Goal: Task Accomplishment & Management: Manage account settings

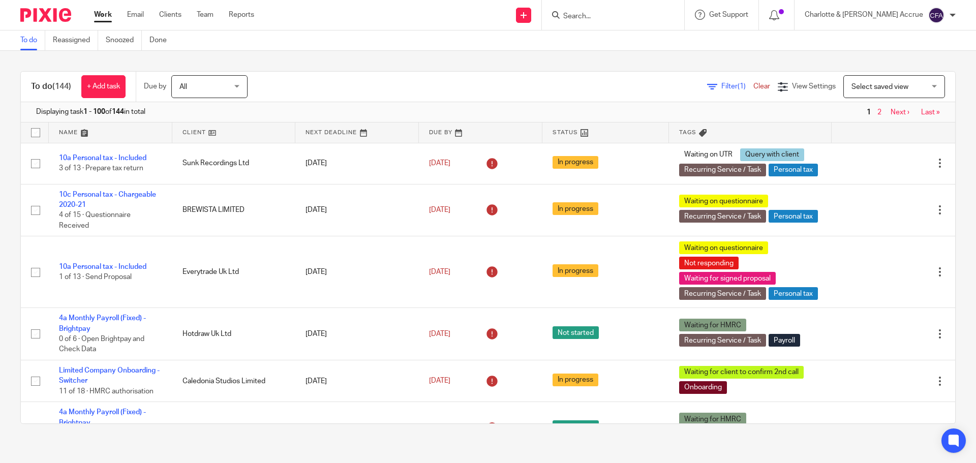
click at [630, 16] on input "Search" at bounding box center [608, 16] width 92 height 9
type input "green tape"
click button "submit" at bounding box center [0, 0] width 0 height 0
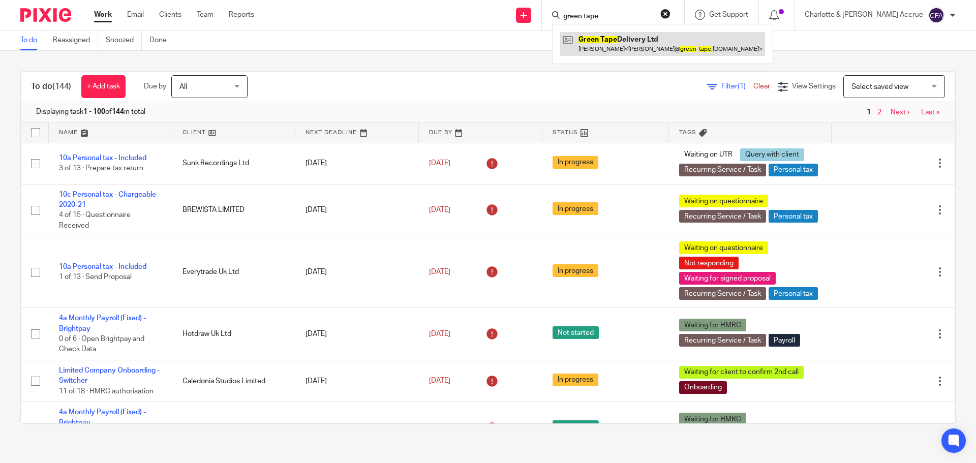
click at [636, 38] on link at bounding box center [662, 43] width 205 height 23
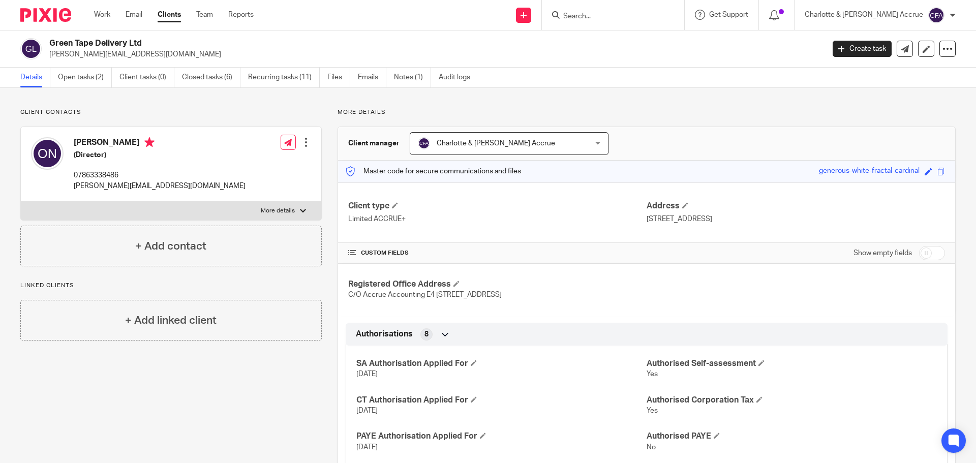
click at [613, 13] on input "Search" at bounding box center [608, 16] width 92 height 9
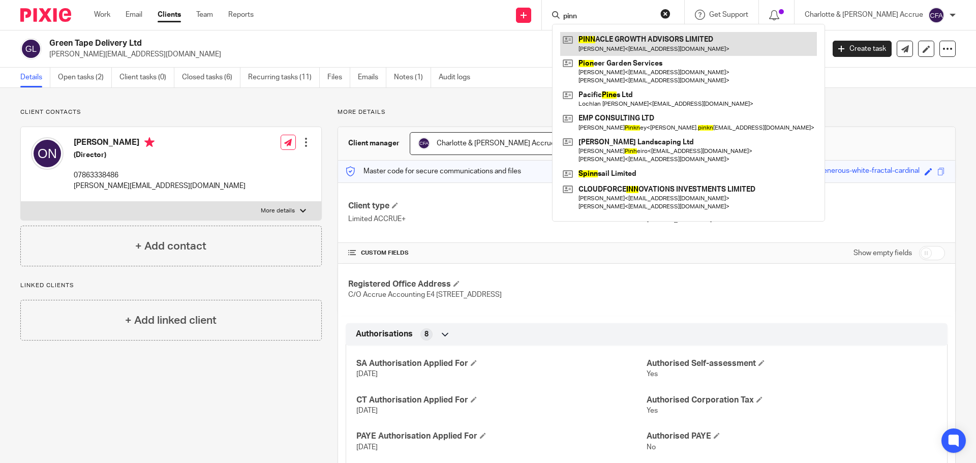
type input "pinn"
click at [664, 44] on link at bounding box center [688, 43] width 257 height 23
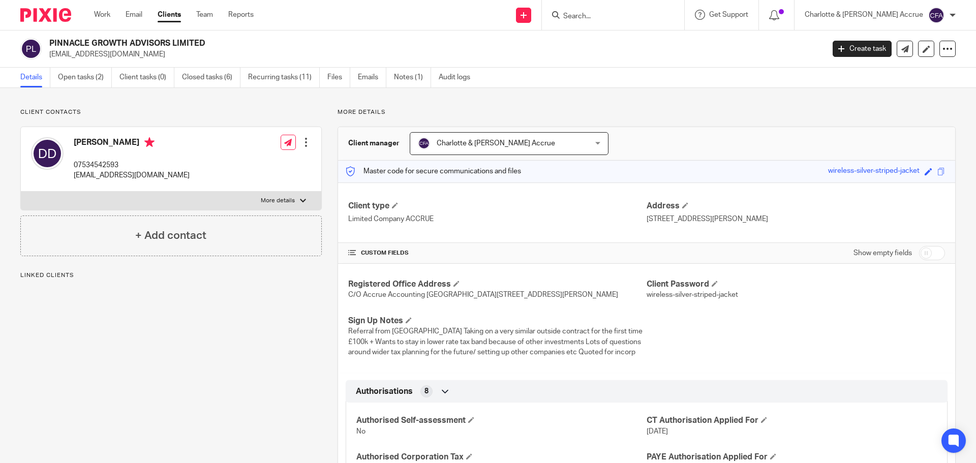
drag, startPoint x: 139, startPoint y: 52, endPoint x: 51, endPoint y: 54, distance: 88.5
click at [51, 54] on p "[EMAIL_ADDRESS][DOMAIN_NAME]" at bounding box center [433, 54] width 768 height 10
copy p "[EMAIL_ADDRESS][DOMAIN_NAME]"
drag, startPoint x: 400, startPoint y: 71, endPoint x: 388, endPoint y: 80, distance: 14.5
click at [400, 71] on link "Notes (1)" at bounding box center [412, 78] width 37 height 20
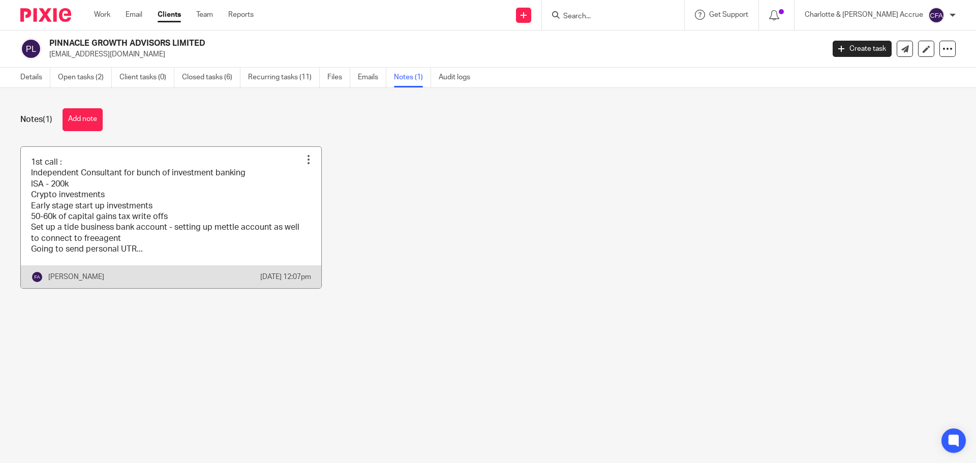
click at [143, 226] on link at bounding box center [171, 217] width 300 height 141
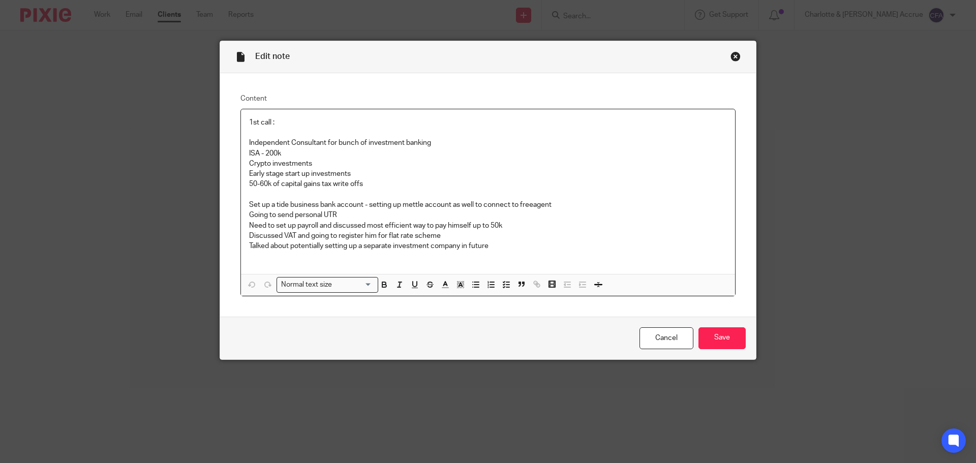
click at [735, 58] on div "Close this dialog window" at bounding box center [736, 56] width 10 height 10
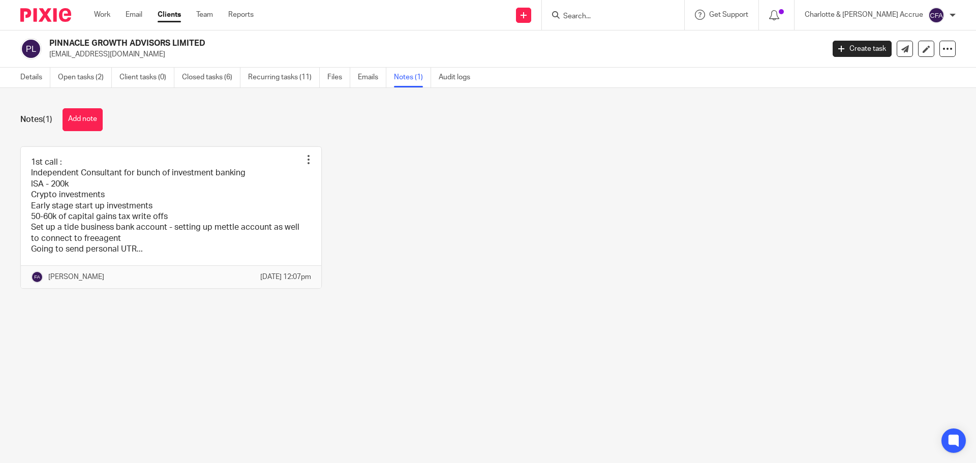
drag, startPoint x: 73, startPoint y: 80, endPoint x: 126, endPoint y: 110, distance: 60.8
click at [73, 80] on link "Open tasks (2)" at bounding box center [85, 78] width 54 height 20
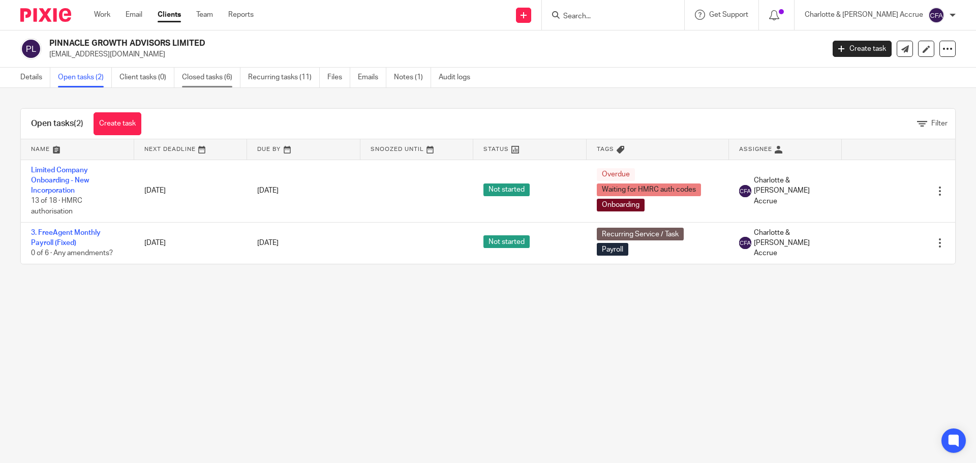
click at [211, 76] on link "Closed tasks (6)" at bounding box center [211, 78] width 58 height 20
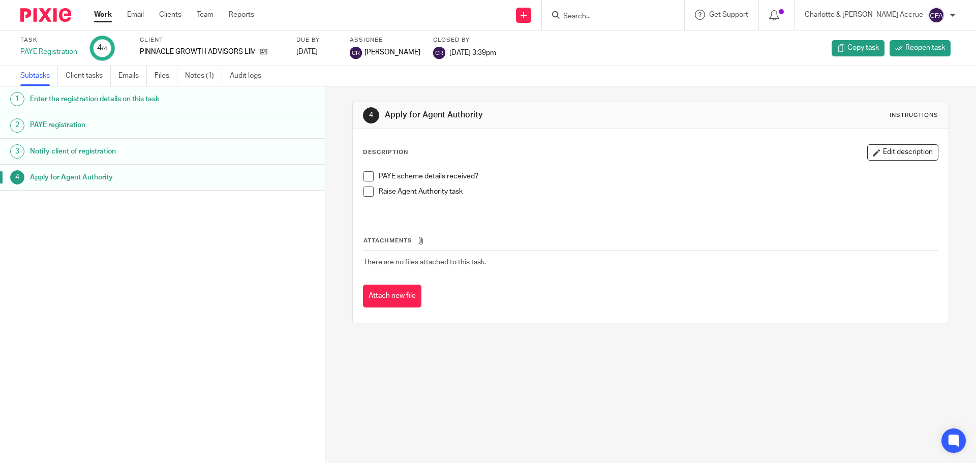
drag, startPoint x: 637, startPoint y: 10, endPoint x: 641, endPoint y: 15, distance: 5.8
click at [637, 10] on form at bounding box center [616, 15] width 108 height 13
click at [631, 15] on input "Search" at bounding box center [608, 16] width 92 height 9
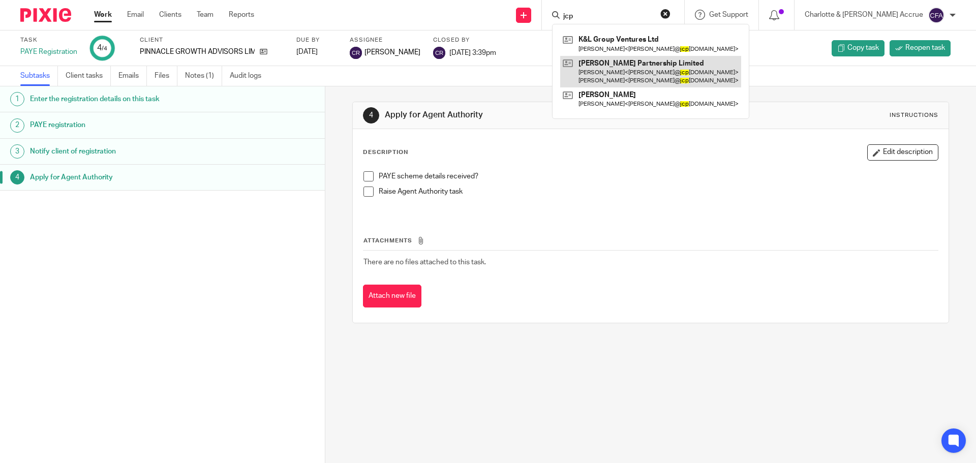
type input "jcp"
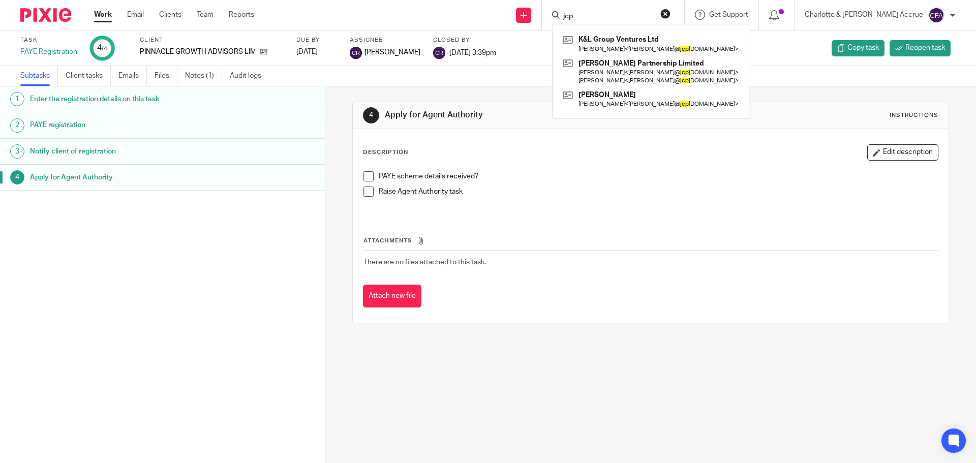
click at [98, 16] on link "Work" at bounding box center [103, 15] width 18 height 10
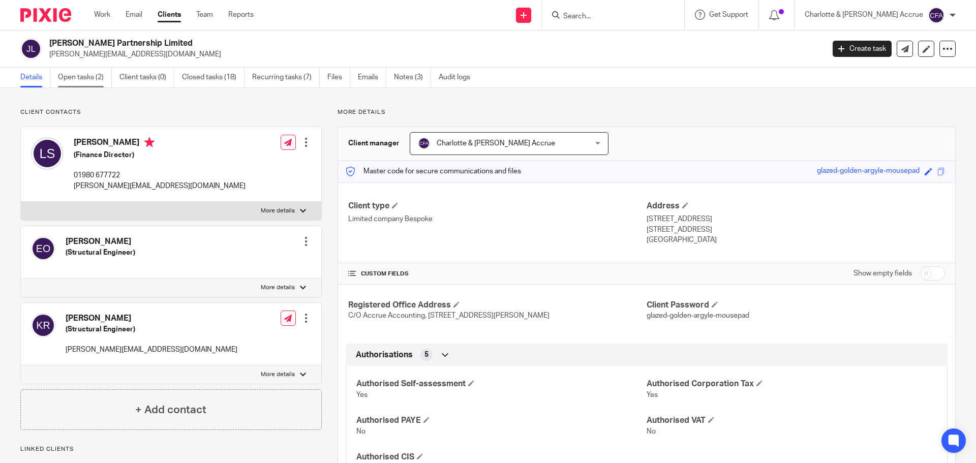
click at [82, 82] on link "Open tasks (2)" at bounding box center [85, 78] width 54 height 20
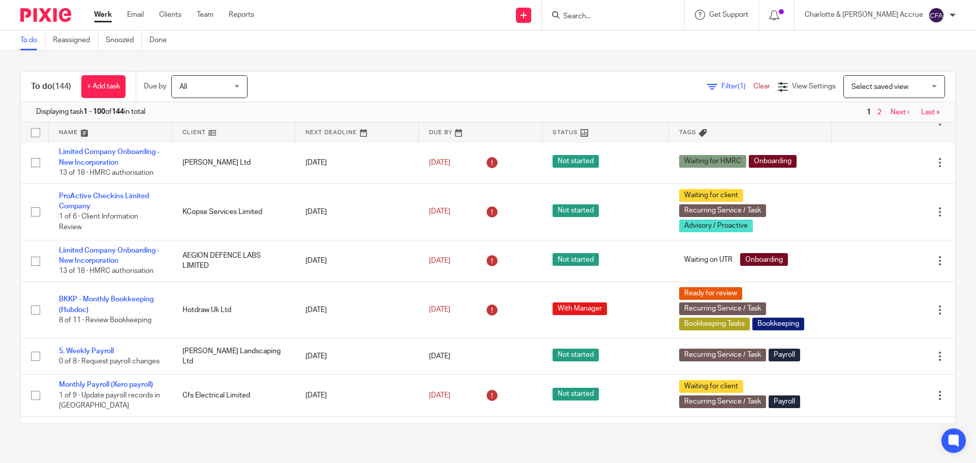
scroll to position [610, 0]
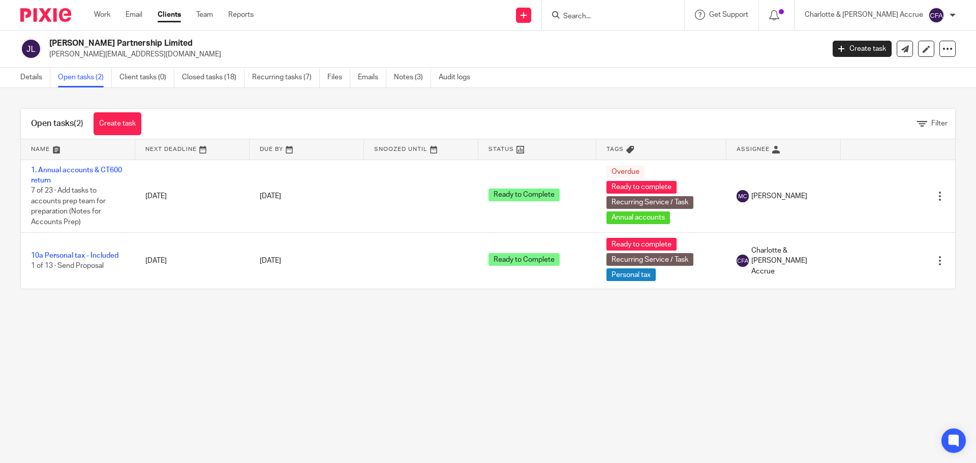
click at [617, 15] on input "Search" at bounding box center [608, 16] width 92 height 9
click at [654, 15] on input "blue fox" at bounding box center [608, 16] width 92 height 9
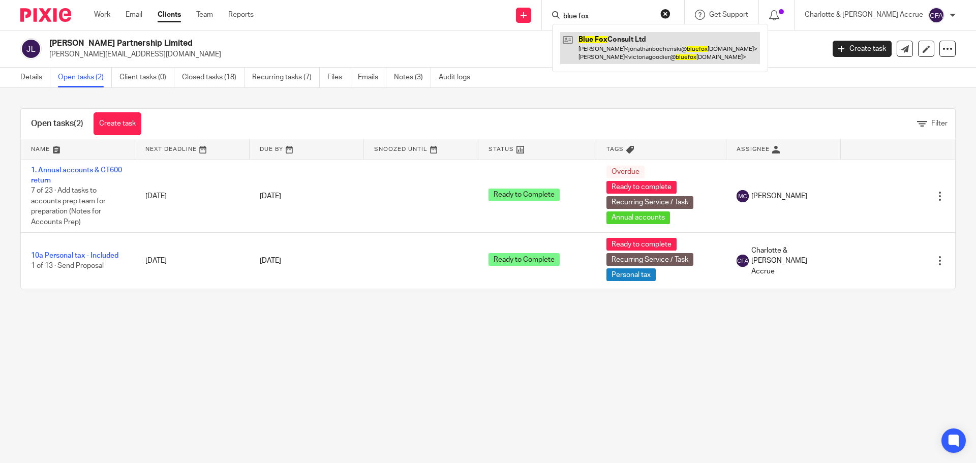
type input "blue fox"
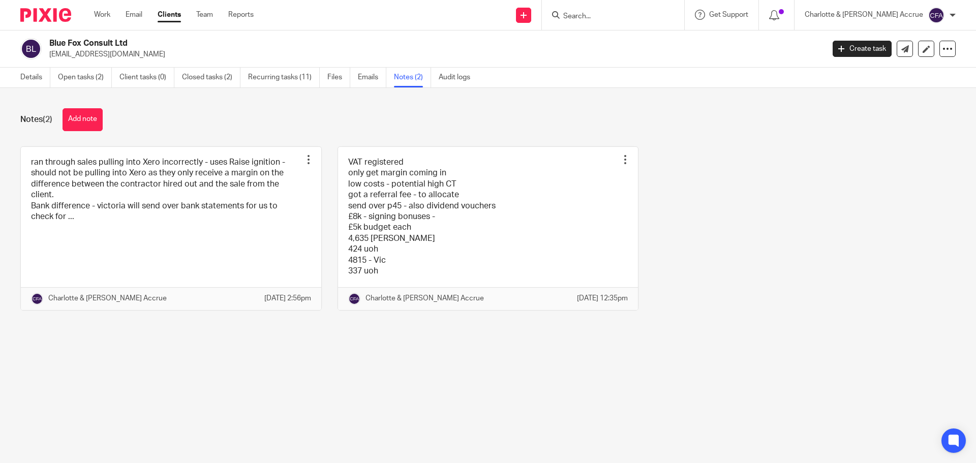
click at [298, 122] on div "Notes (2) Add note" at bounding box center [487, 119] width 935 height 23
click at [40, 82] on link "Details" at bounding box center [35, 78] width 30 height 20
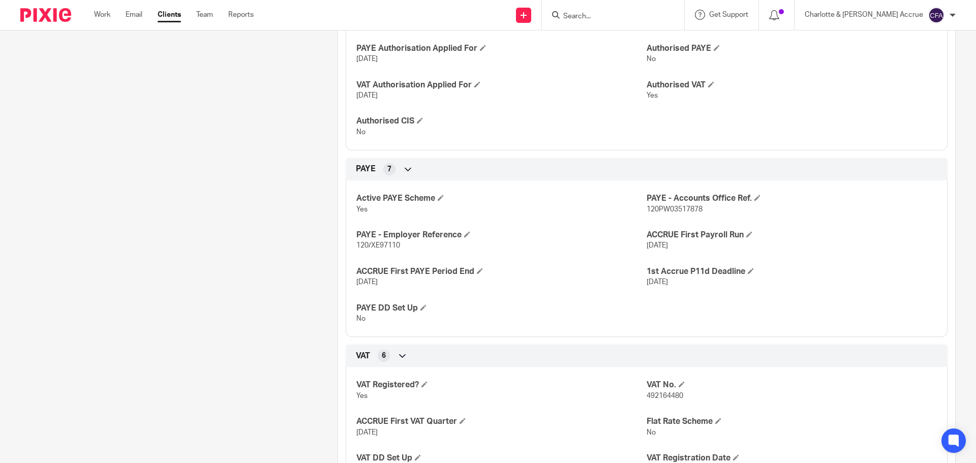
scroll to position [458, 0]
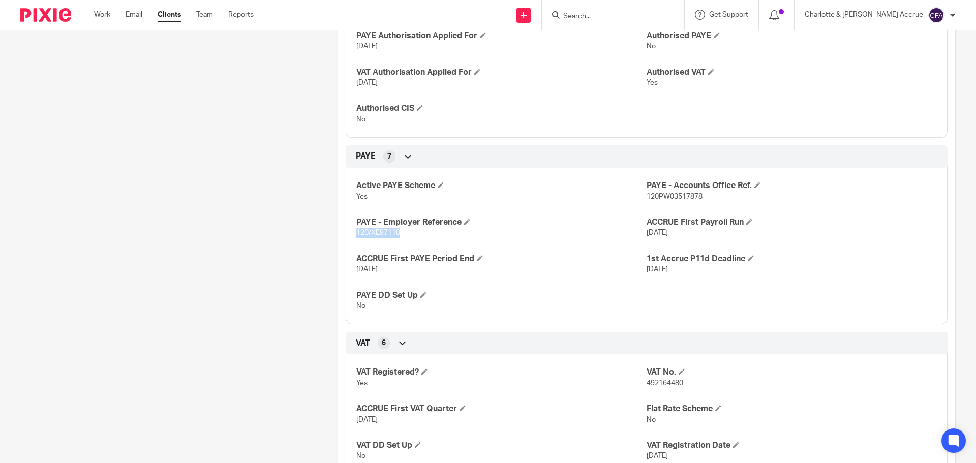
drag, startPoint x: 404, startPoint y: 242, endPoint x: 354, endPoint y: 242, distance: 49.8
click at [356, 238] on p "120/XE97110" at bounding box center [501, 233] width 290 height 10
copy span "120/XE97110"
drag, startPoint x: 701, startPoint y: 206, endPoint x: 642, endPoint y: 208, distance: 59.0
click at [647, 202] on p "120PW03517878" at bounding box center [792, 197] width 290 height 10
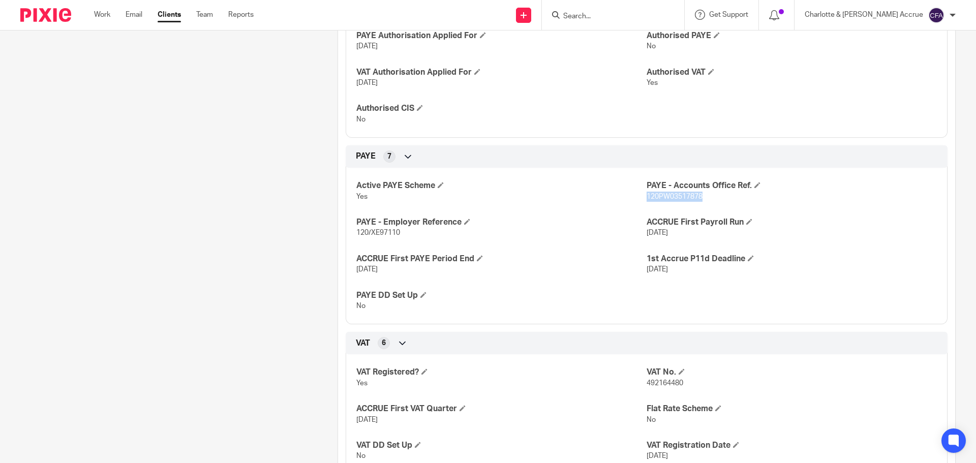
copy span "120PW03517878"
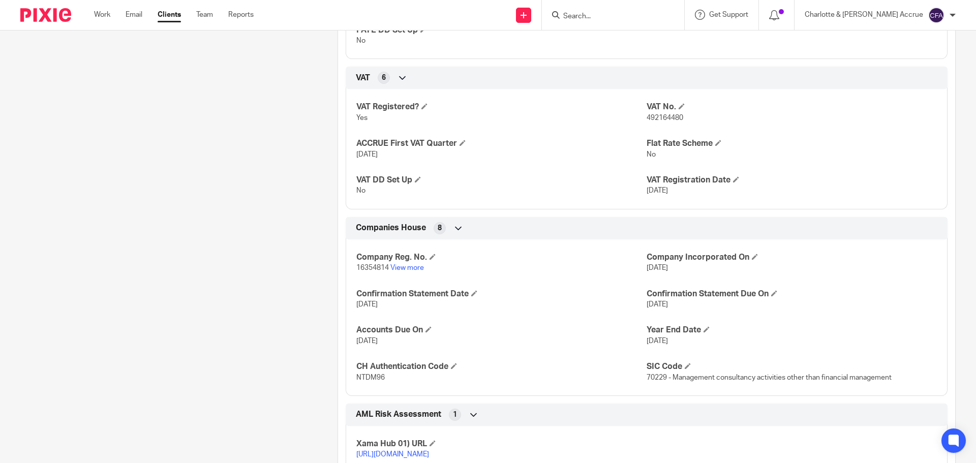
scroll to position [763, 0]
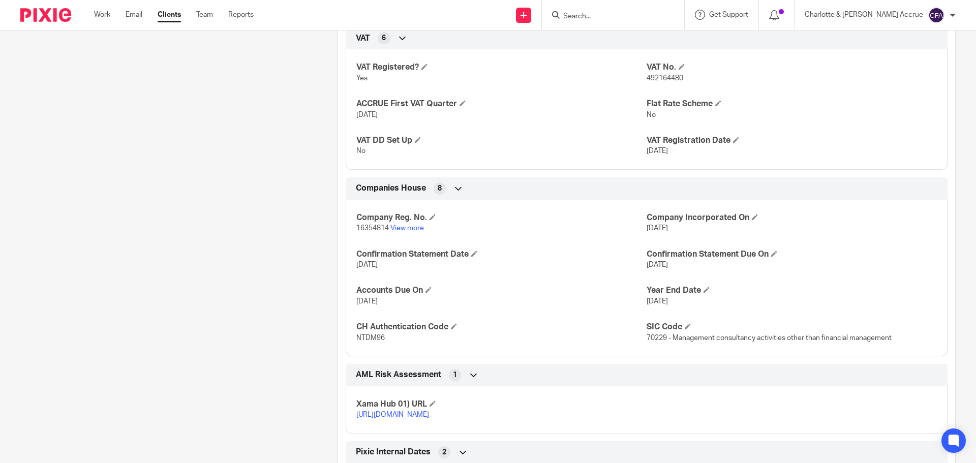
click at [392, 418] on link "https://platform.xamatech.com/portal/crm/clients/f0bac320-7da6-11f0-a01c-174cac…" at bounding box center [392, 414] width 73 height 7
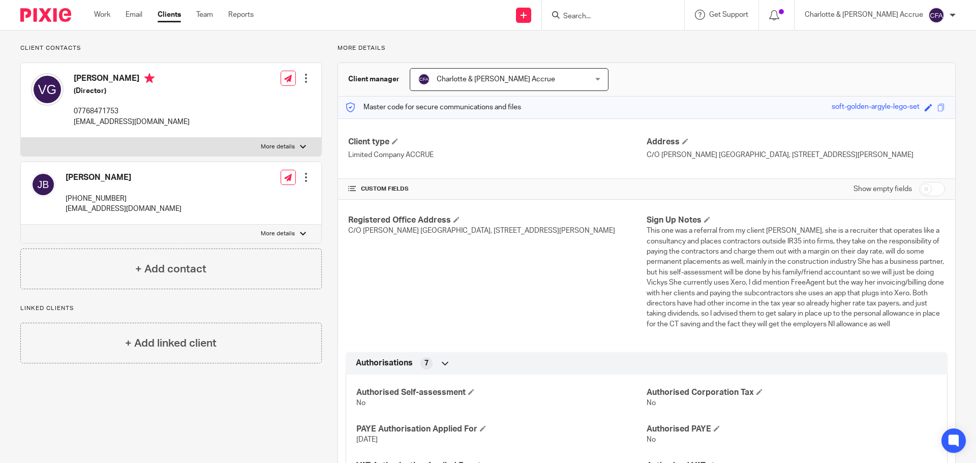
scroll to position [51, 0]
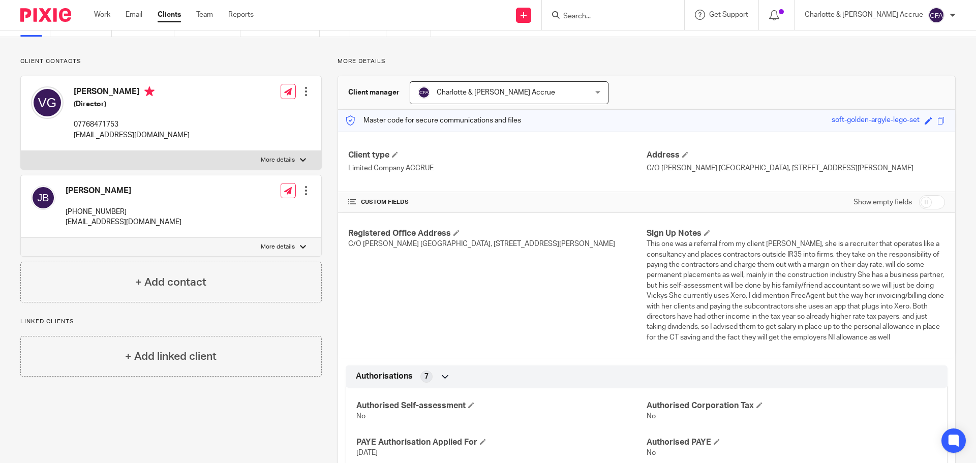
drag, startPoint x: 193, startPoint y: 138, endPoint x: 69, endPoint y: 143, distance: 123.6
click at [69, 143] on div "Victoria Goodier (Director) 07768471753 victoriagoodier@bluefoxconsult.com Edit…" at bounding box center [171, 113] width 300 height 75
copy p "victoriagoodier@bluefoxconsult.com"
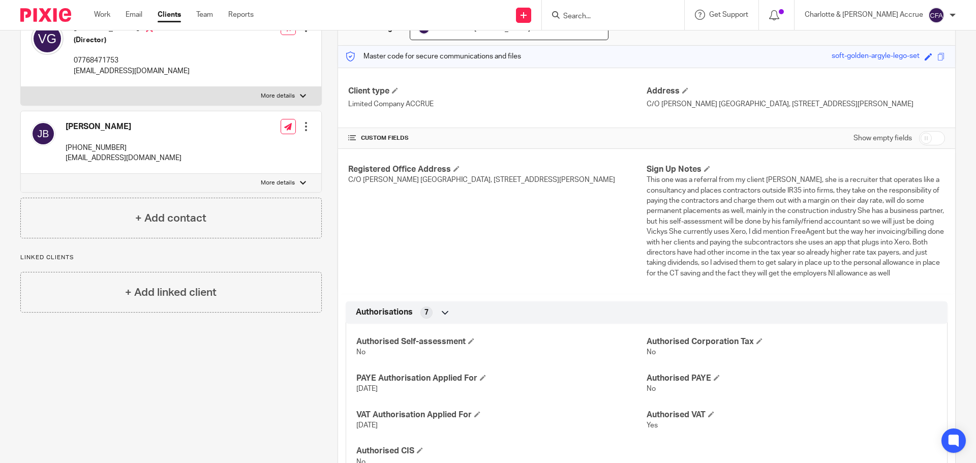
scroll to position [0, 0]
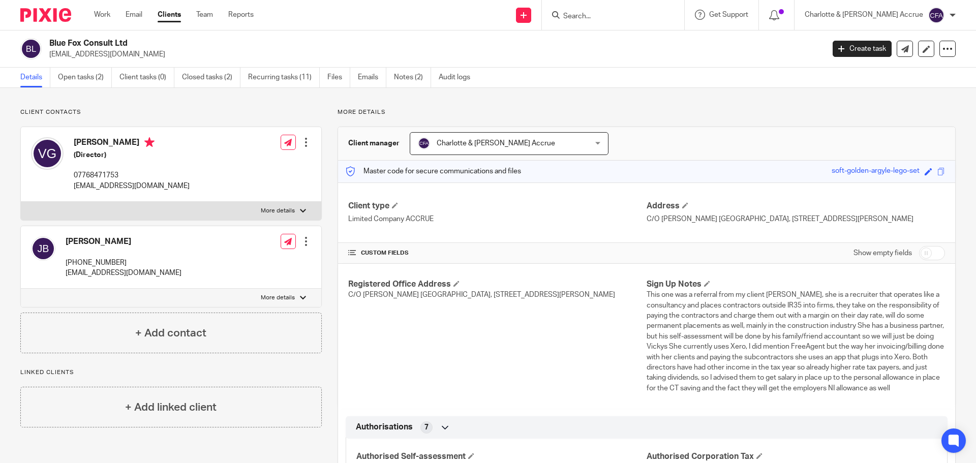
click at [116, 241] on h4 "[PERSON_NAME]" at bounding box center [124, 241] width 116 height 11
click at [116, 241] on h4 "Jonathan Bochenski" at bounding box center [124, 241] width 116 height 11
copy h4 "Bochenski"
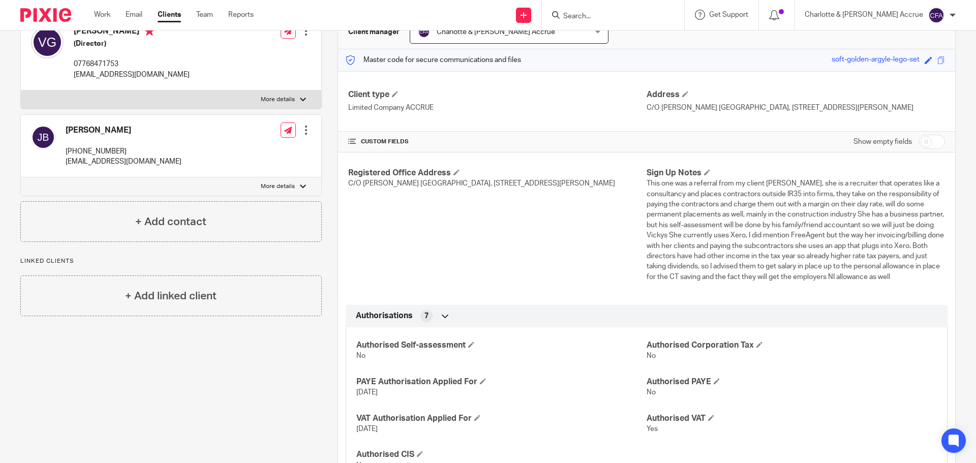
scroll to position [102, 0]
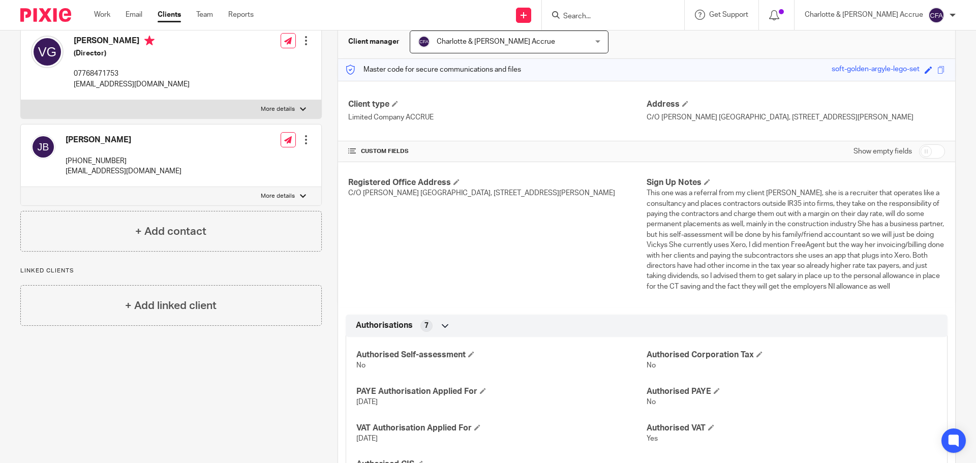
drag, startPoint x: 200, startPoint y: 171, endPoint x: 64, endPoint y: 173, distance: 135.8
click at [64, 173] on div "Jonathan Bochenski +447786554634 jonathanbochenski@bluefoxconsult.com Edit cont…" at bounding box center [171, 156] width 300 height 63
copy p "jonathanbochenski@bluefoxconsult.com"
click at [207, 168] on div "Jonathan Bochenski +447786554634 jonathanbochenski@bluefoxconsult.com Edit cont…" at bounding box center [171, 156] width 300 height 63
drag, startPoint x: 202, startPoint y: 170, endPoint x: 62, endPoint y: 171, distance: 139.8
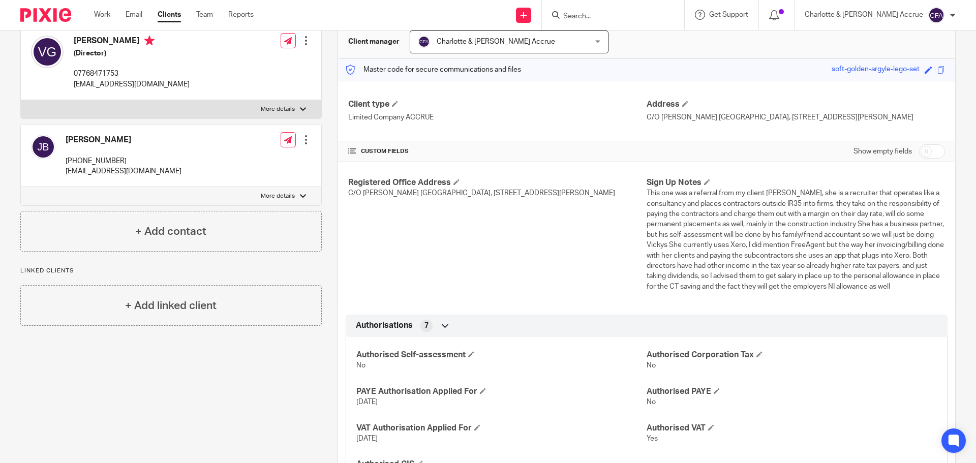
click at [62, 171] on div "Jonathan Bochenski +447786554634 jonathanbochenski@bluefoxconsult.com Edit cont…" at bounding box center [171, 156] width 300 height 63
copy p "jonathanbochenski@bluefoxconsult.com"
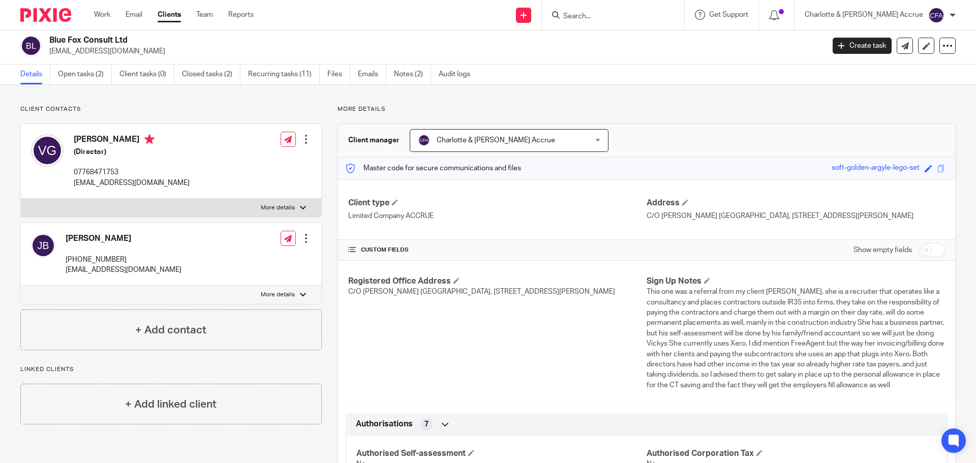
scroll to position [0, 0]
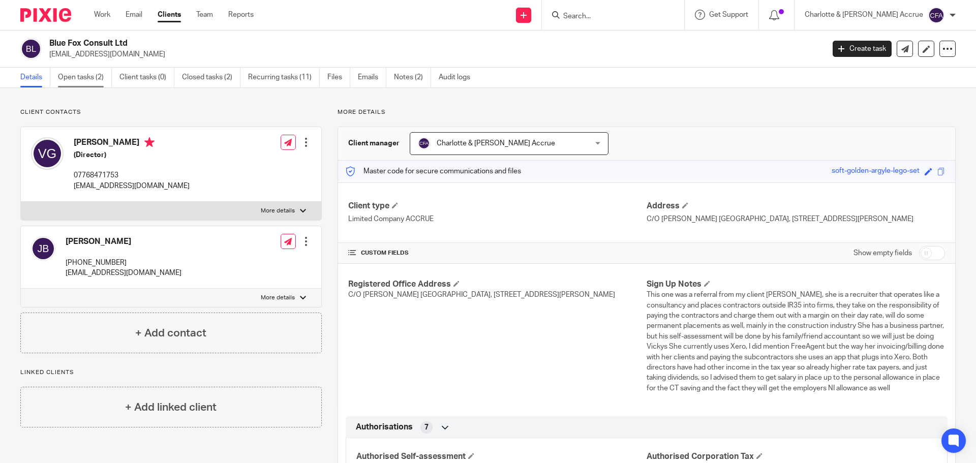
click at [86, 76] on link "Open tasks (2)" at bounding box center [85, 78] width 54 height 20
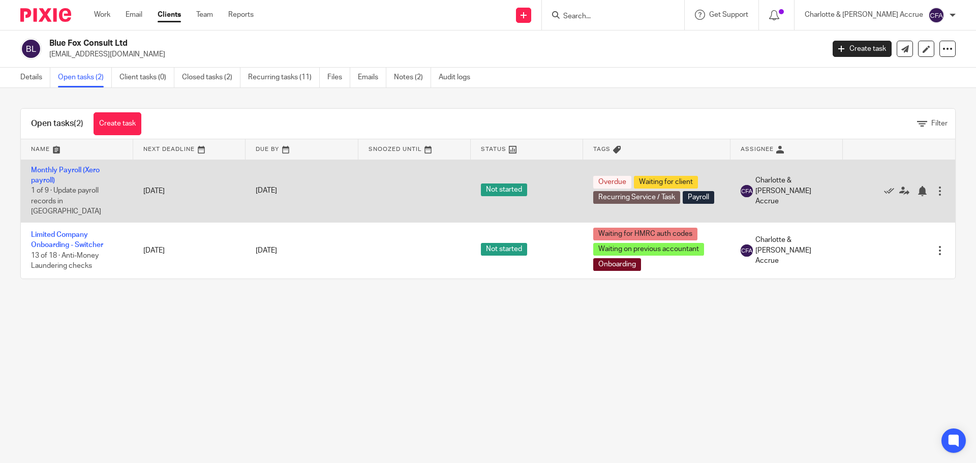
drag, startPoint x: 62, startPoint y: 169, endPoint x: 76, endPoint y: 174, distance: 15.6
click at [62, 169] on link "Monthly Payroll (Xero payroll)" at bounding box center [65, 175] width 69 height 17
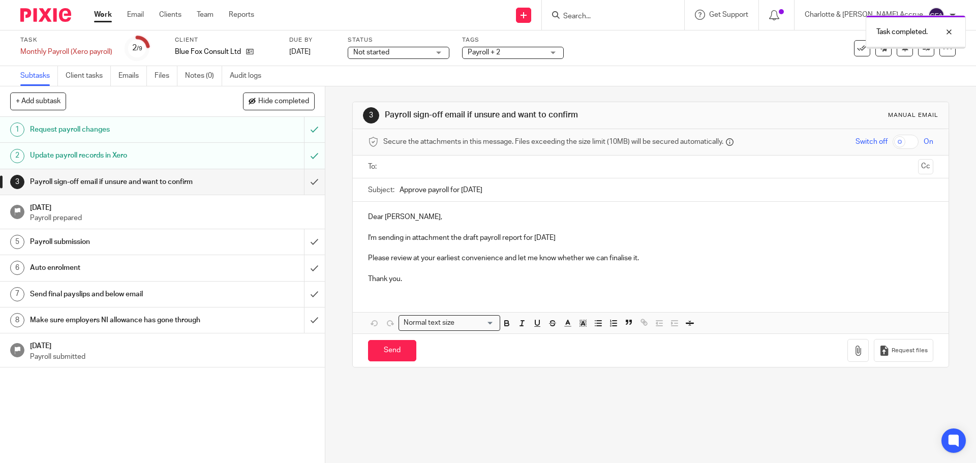
click at [518, 53] on span "Payroll + 2" at bounding box center [506, 52] width 76 height 11
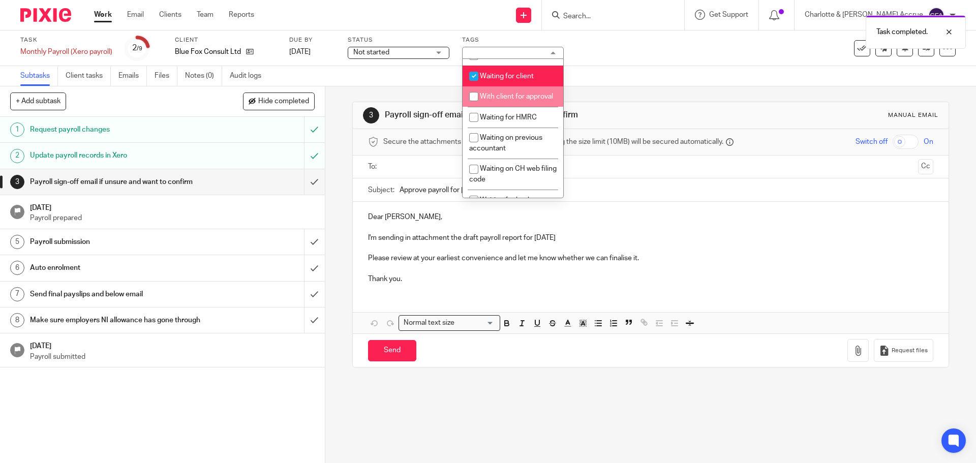
scroll to position [559, 0]
click at [500, 81] on span "Waiting for client" at bounding box center [507, 77] width 54 height 7
checkbox input "false"
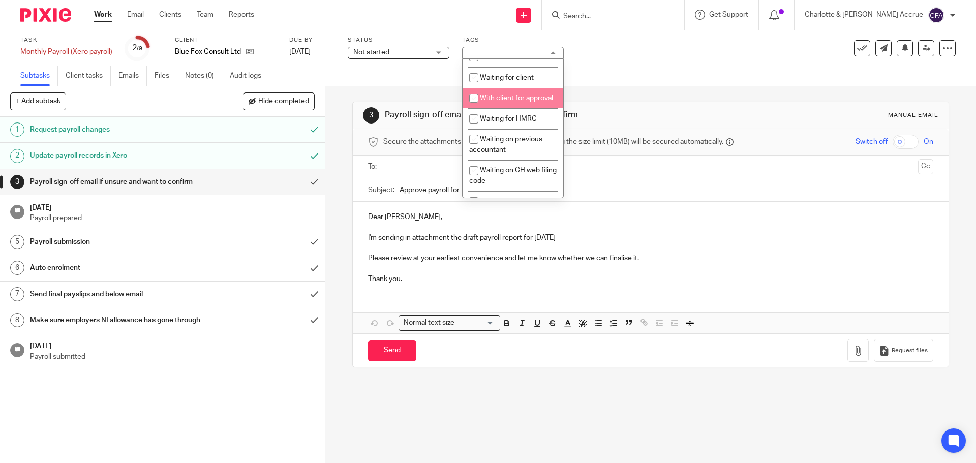
click at [504, 109] on li "With client for approval" at bounding box center [513, 98] width 101 height 21
checkbox input "true"
click at [376, 45] on div "Status Not started Not started Not started In progress Ready to Complete With M…" at bounding box center [399, 48] width 102 height 24
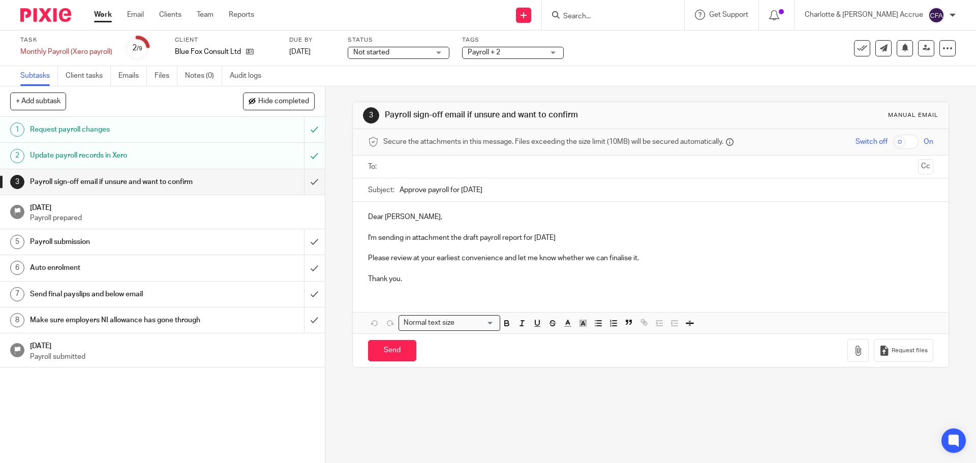
click at [379, 54] on span "Not started" at bounding box center [371, 52] width 36 height 7
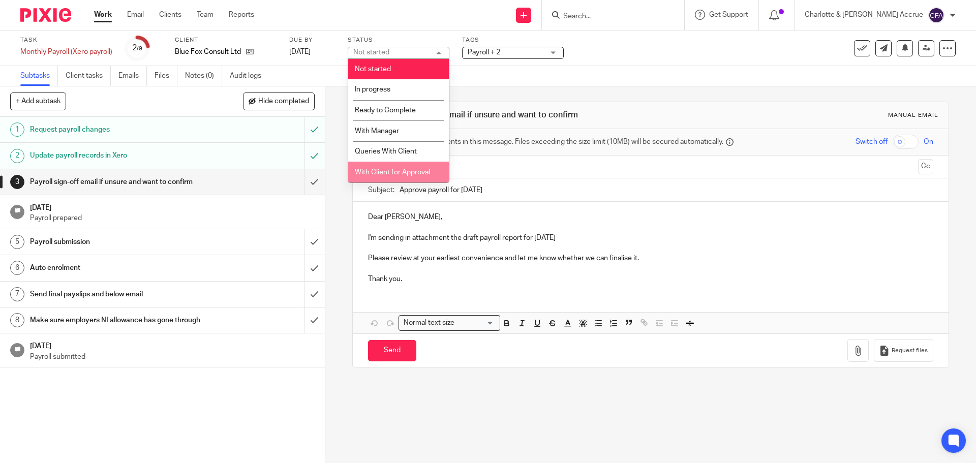
click at [389, 170] on span "With Client for Approval" at bounding box center [392, 172] width 75 height 7
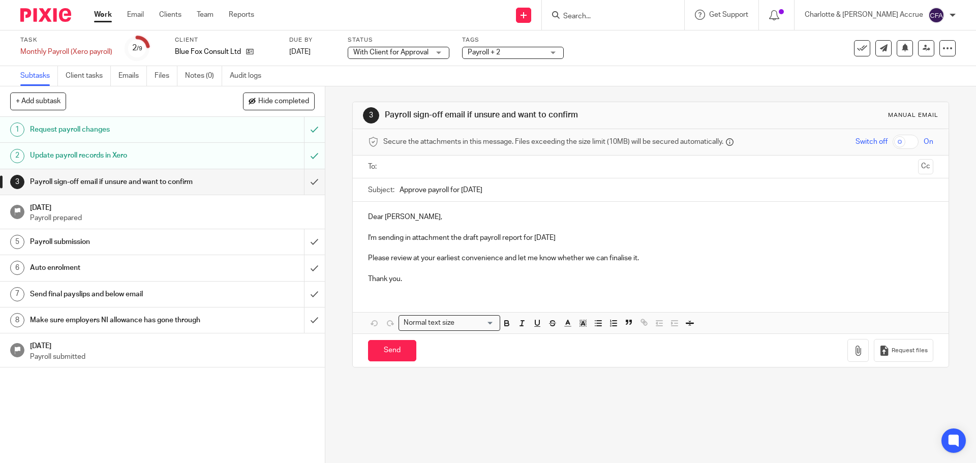
click at [338, 156] on div "3 Payroll sign-off email if unsure and want to confirm Manual email Secure the …" at bounding box center [650, 274] width 651 height 377
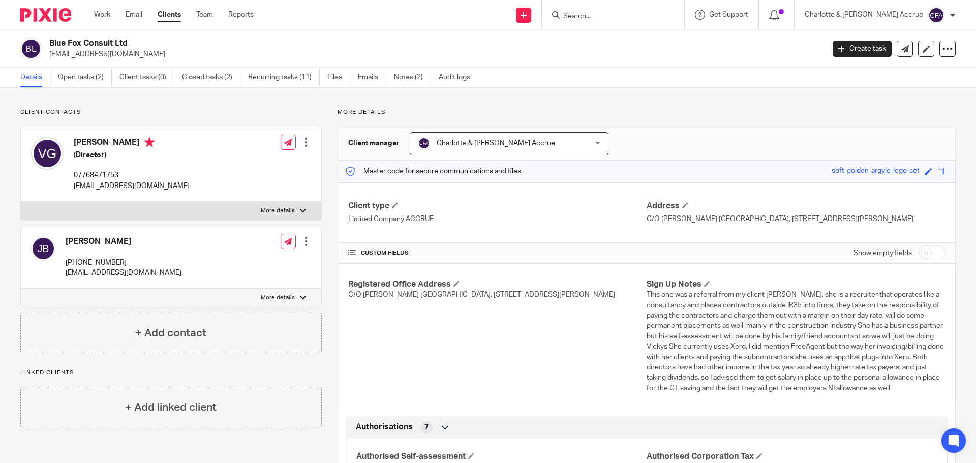
click at [925, 248] on input "checkbox" at bounding box center [932, 253] width 26 height 14
checkbox input "true"
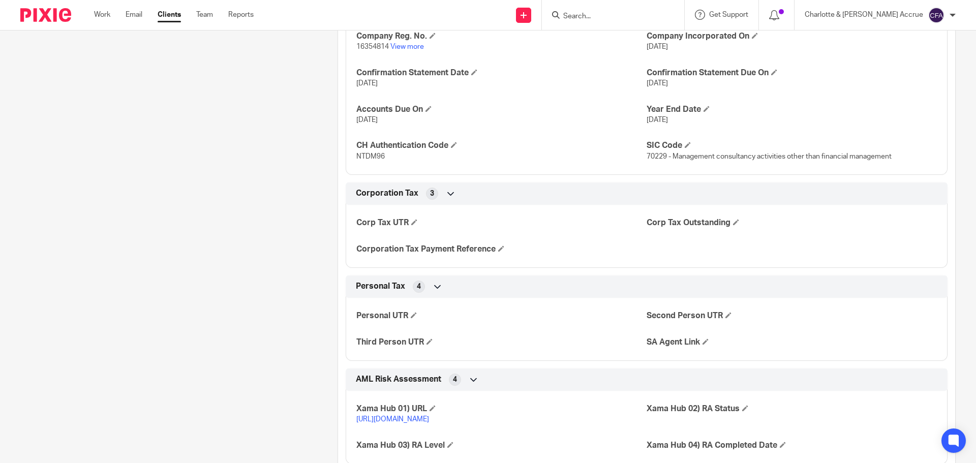
scroll to position [1322, 0]
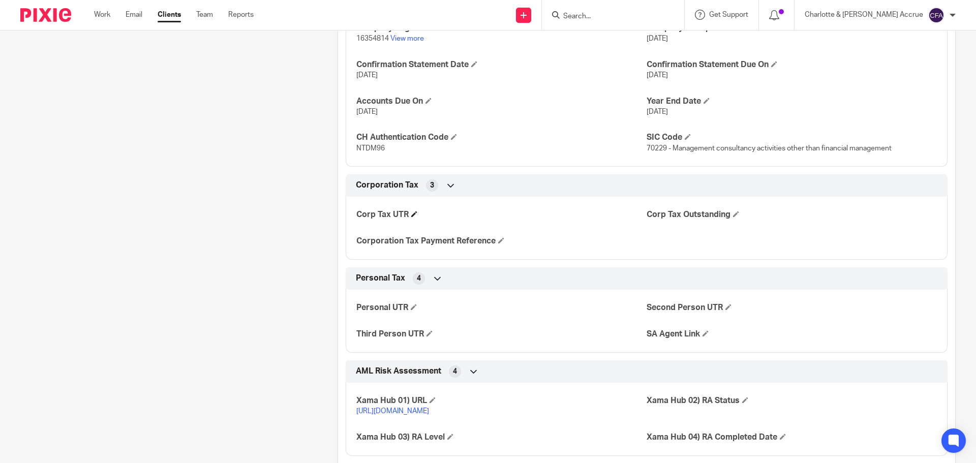
click at [411, 217] on span at bounding box center [414, 214] width 6 height 6
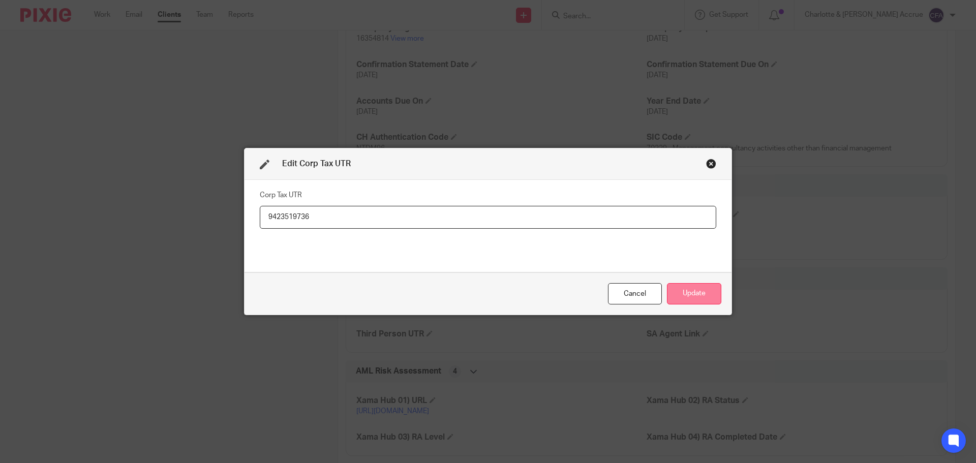
type input "9423519736"
click at [699, 291] on button "Update" at bounding box center [694, 294] width 54 height 22
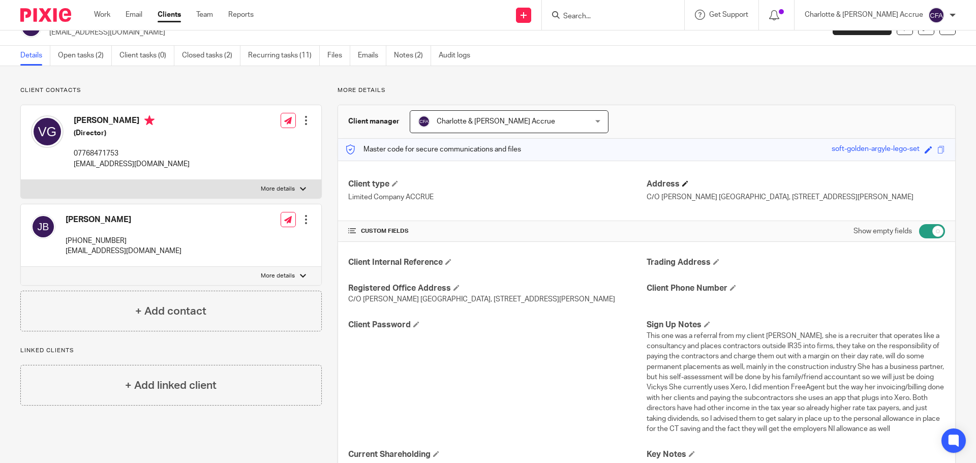
scroll to position [0, 0]
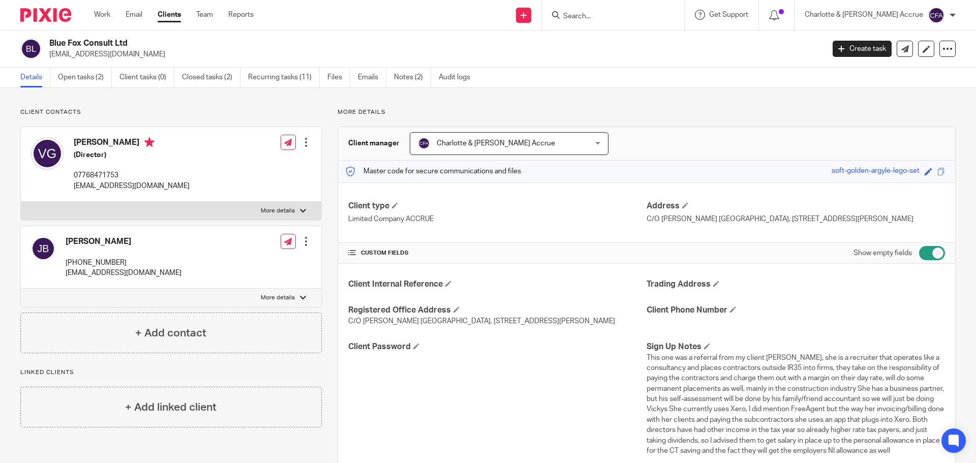
drag, startPoint x: 902, startPoint y: 223, endPoint x: 873, endPoint y: 223, distance: 29.5
click at [873, 223] on p "C/O Lucas Reis Lansdowne House, 85 Buxton Road, Stockport, England, SK2 6LR" at bounding box center [796, 219] width 298 height 10
copy p "SK2 6LR"
drag, startPoint x: 117, startPoint y: 48, endPoint x: 51, endPoint y: 46, distance: 66.1
click at [51, 46] on h2 "Blue Fox Consult Ltd" at bounding box center [356, 43] width 615 height 11
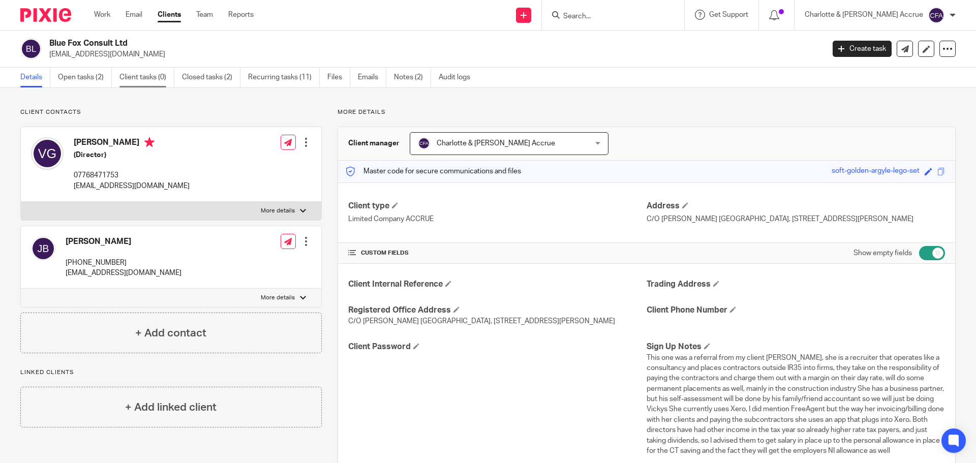
copy h2 "Blue Fox Consult Ltd"
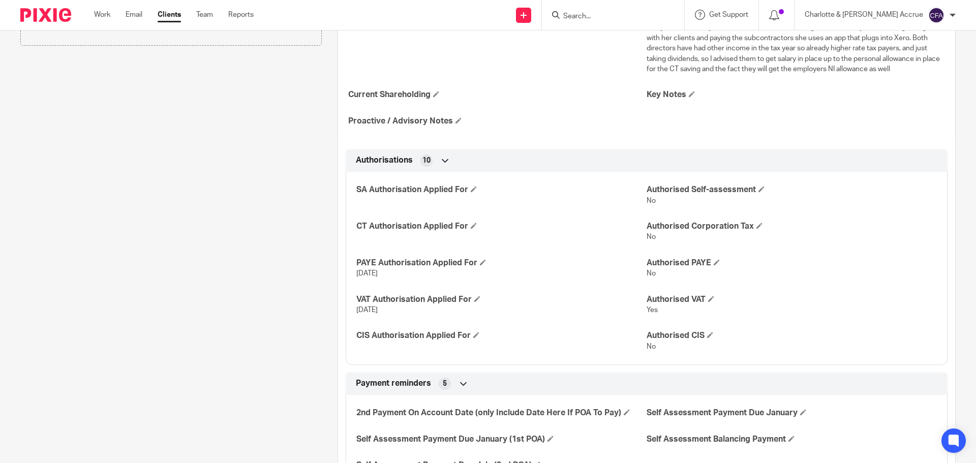
scroll to position [407, 0]
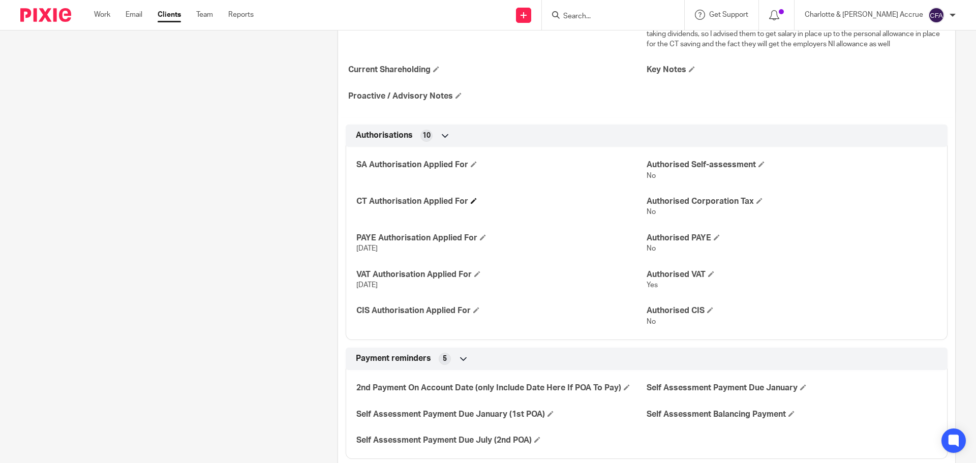
click at [469, 207] on h4 "CT Authorisation Applied For" at bounding box center [501, 201] width 290 height 11
click at [473, 204] on span at bounding box center [474, 201] width 6 height 6
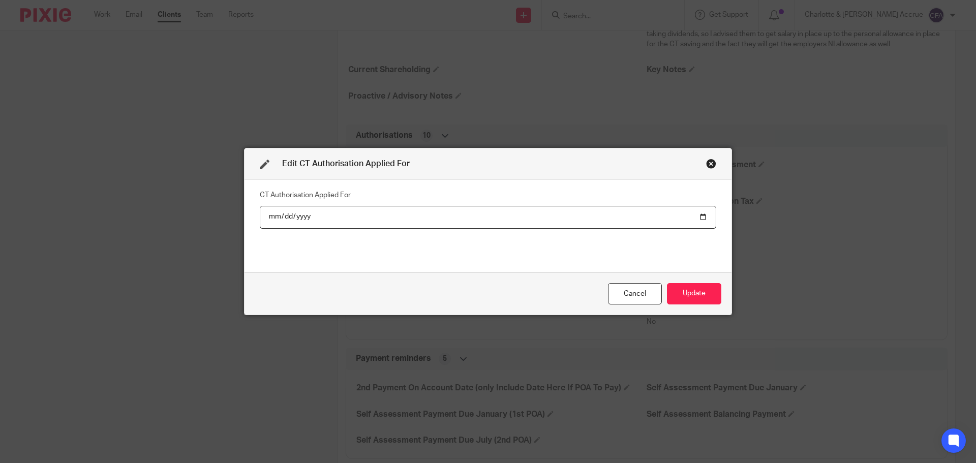
click at [701, 213] on input "date" at bounding box center [488, 217] width 457 height 23
type input "[DATE]"
click at [702, 289] on button "Update" at bounding box center [694, 294] width 54 height 22
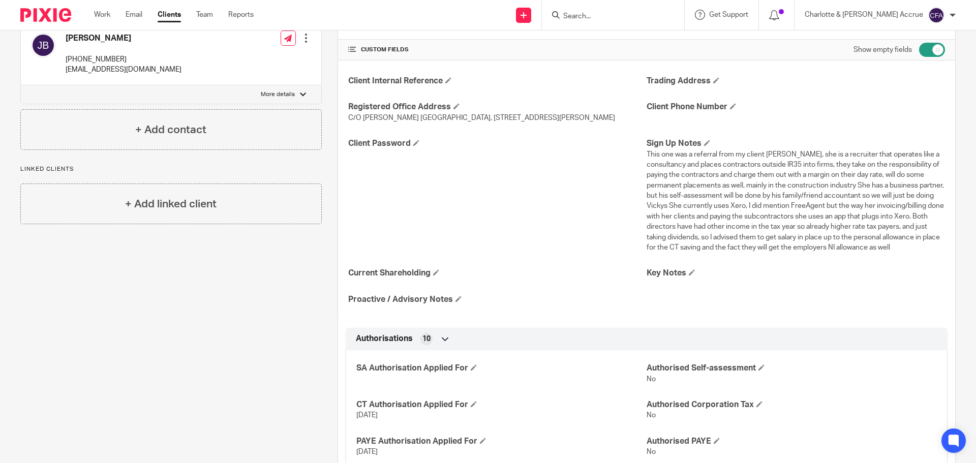
scroll to position [0, 0]
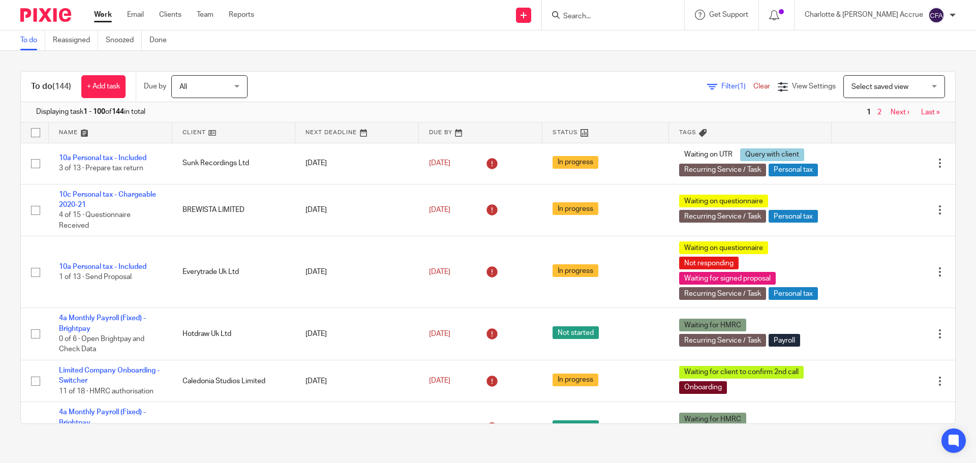
scroll to position [610, 0]
